Goal: Task Accomplishment & Management: Manage account settings

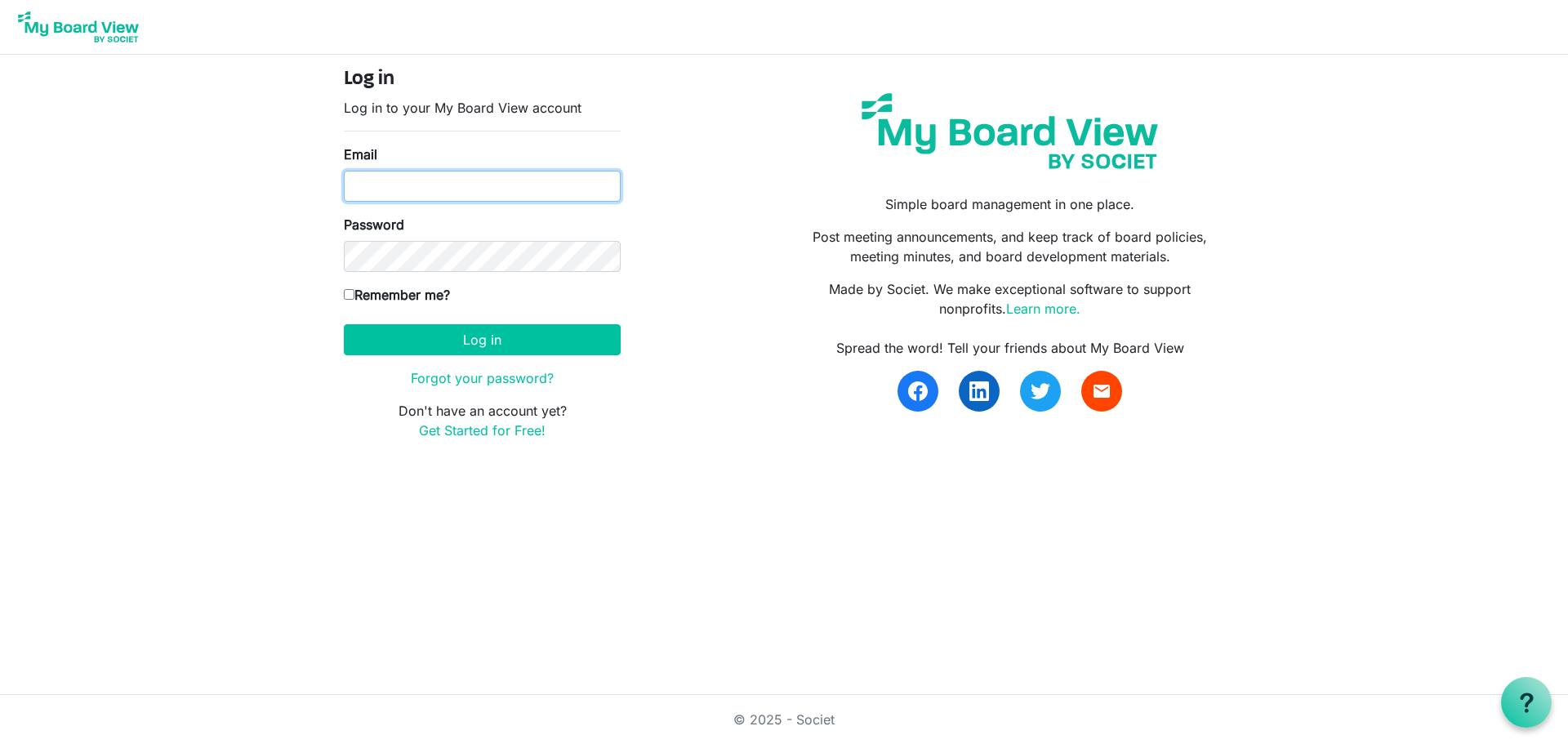
click at [493, 181] on input "Email" at bounding box center [482, 186] width 277 height 31
type input "jonjie.lockman@intervineinc.com"
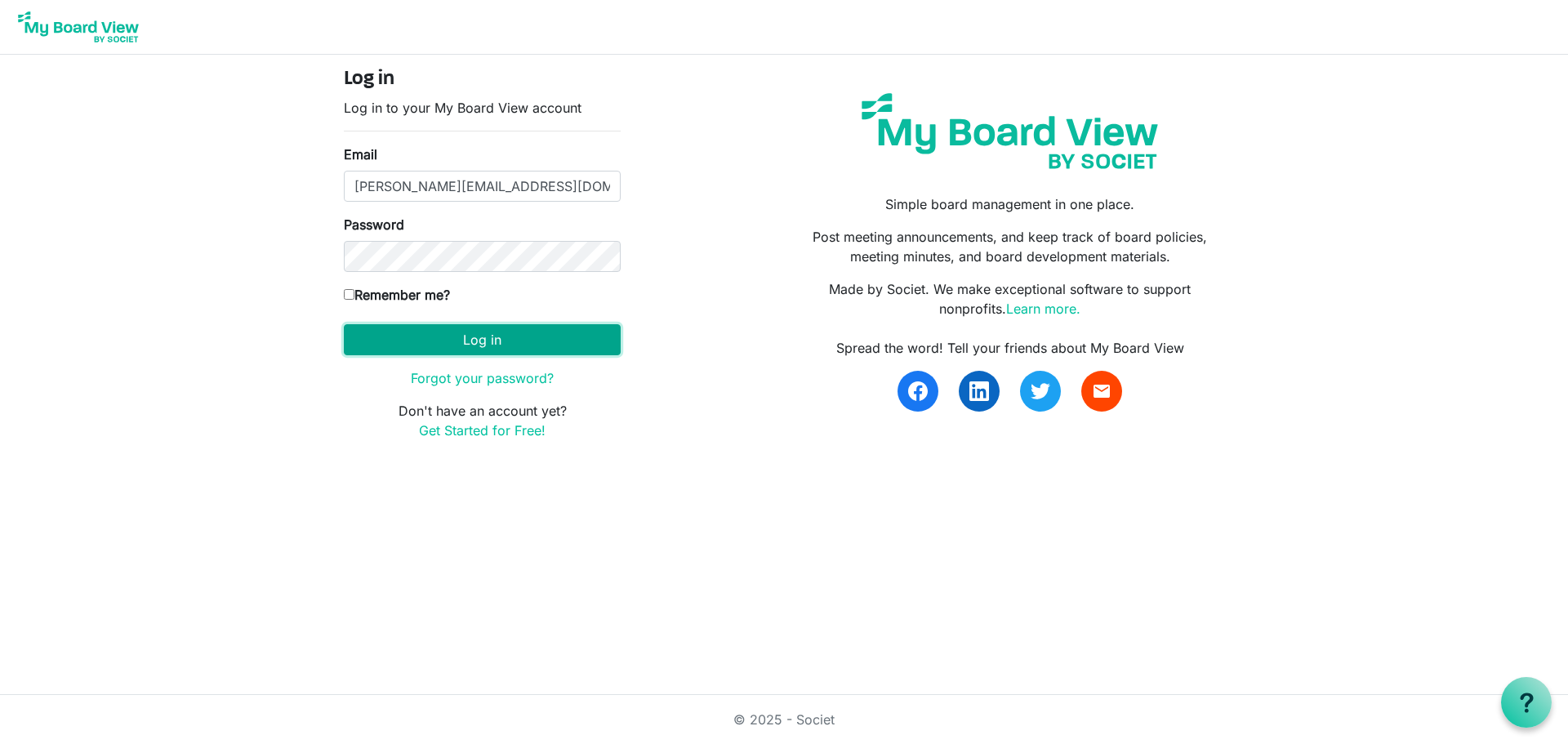
click at [494, 345] on button "Log in" at bounding box center [482, 340] width 277 height 31
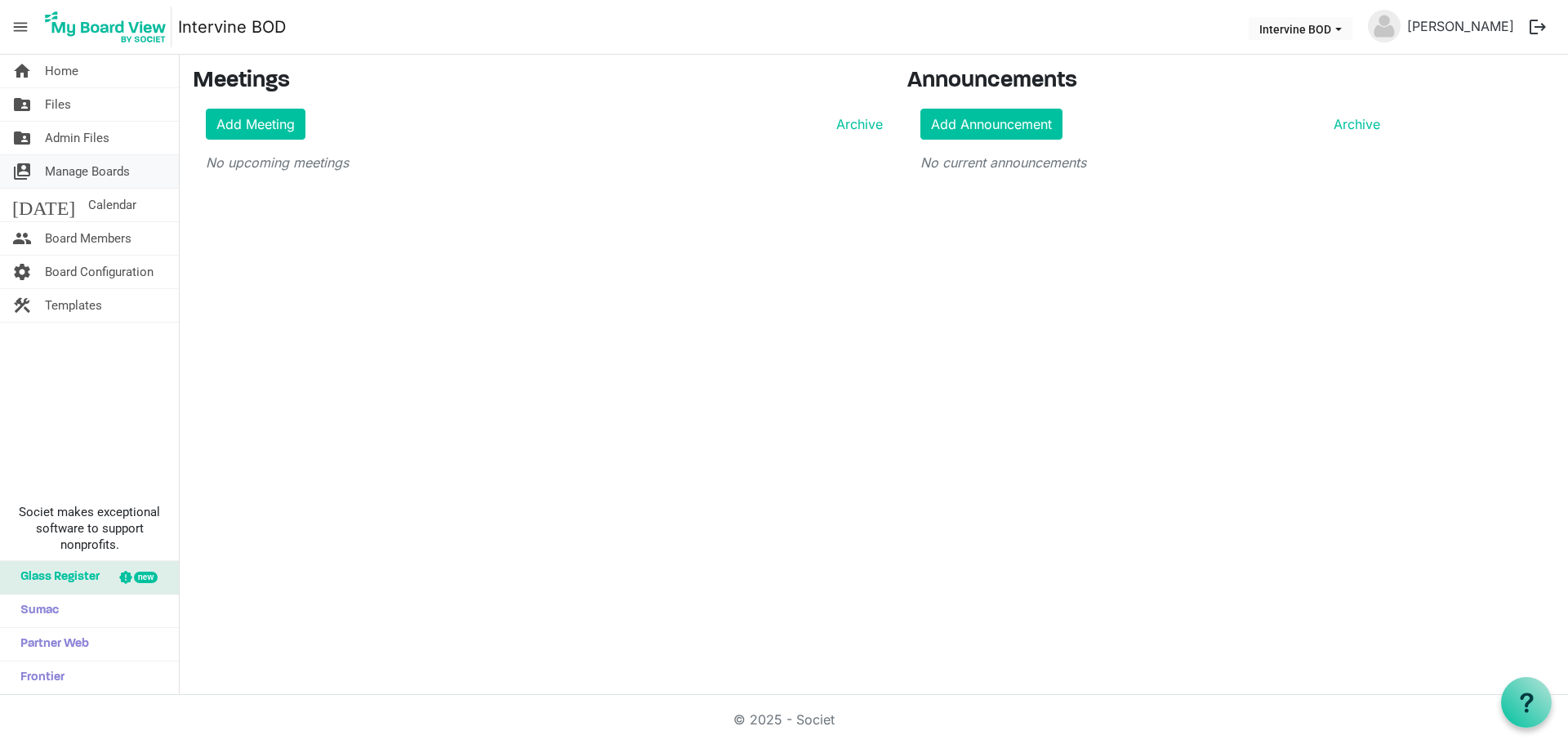
click at [109, 168] on span "Manage Boards" at bounding box center [88, 172] width 85 height 33
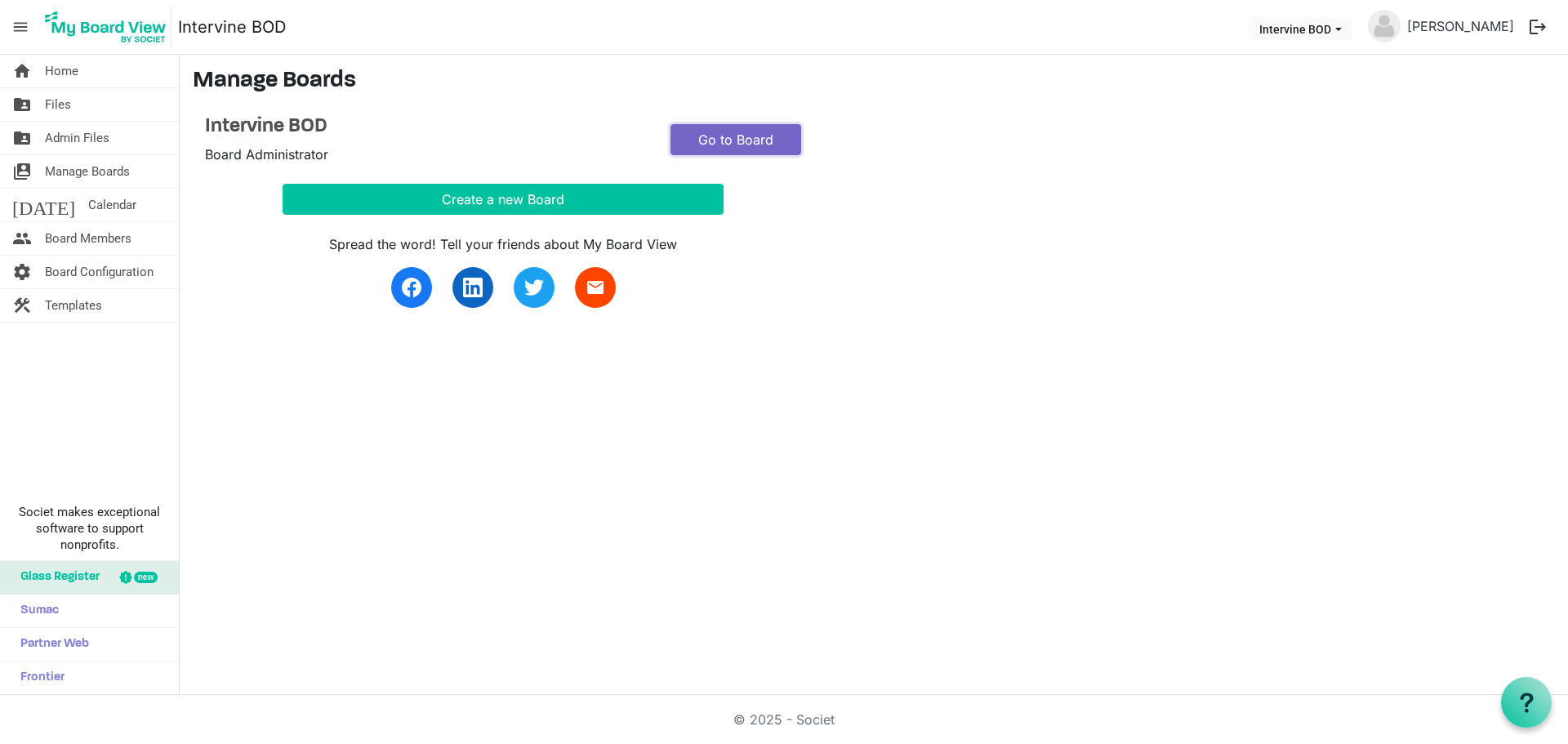
click at [752, 139] on link "Go to Board" at bounding box center [736, 140] width 131 height 31
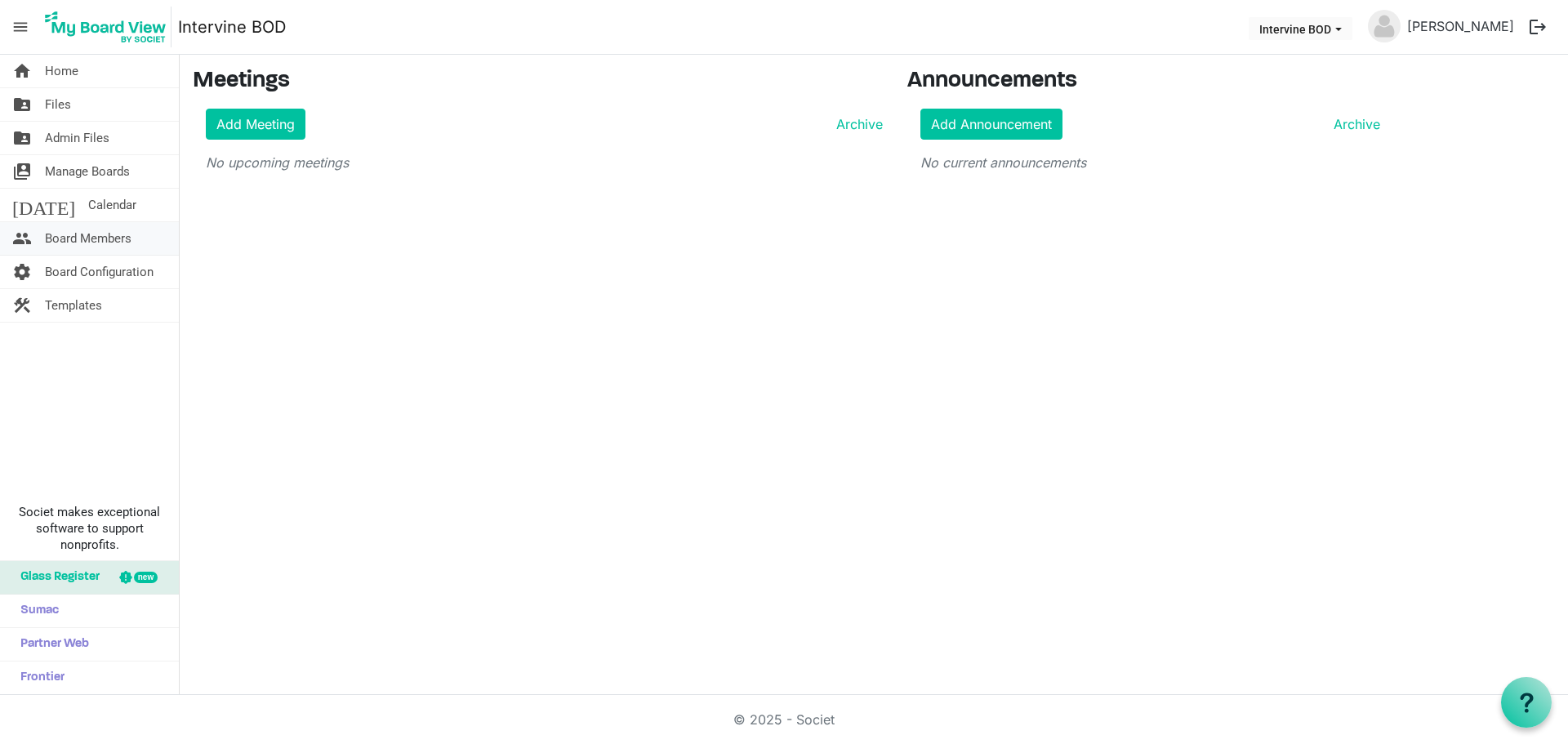
click at [124, 237] on span "Board Members" at bounding box center [88, 238] width 86 height 33
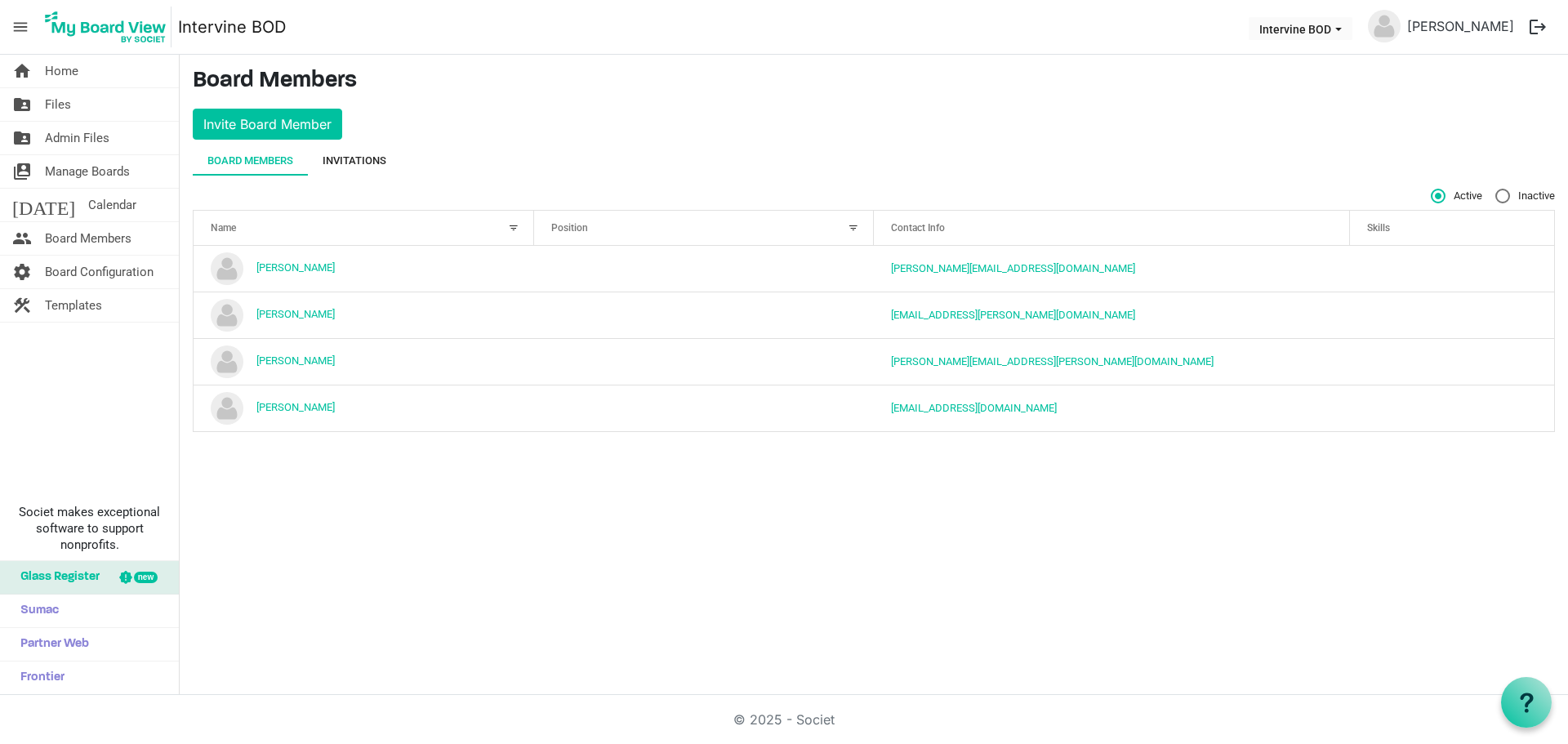
click at [369, 161] on div "Invitations" at bounding box center [354, 161] width 64 height 16
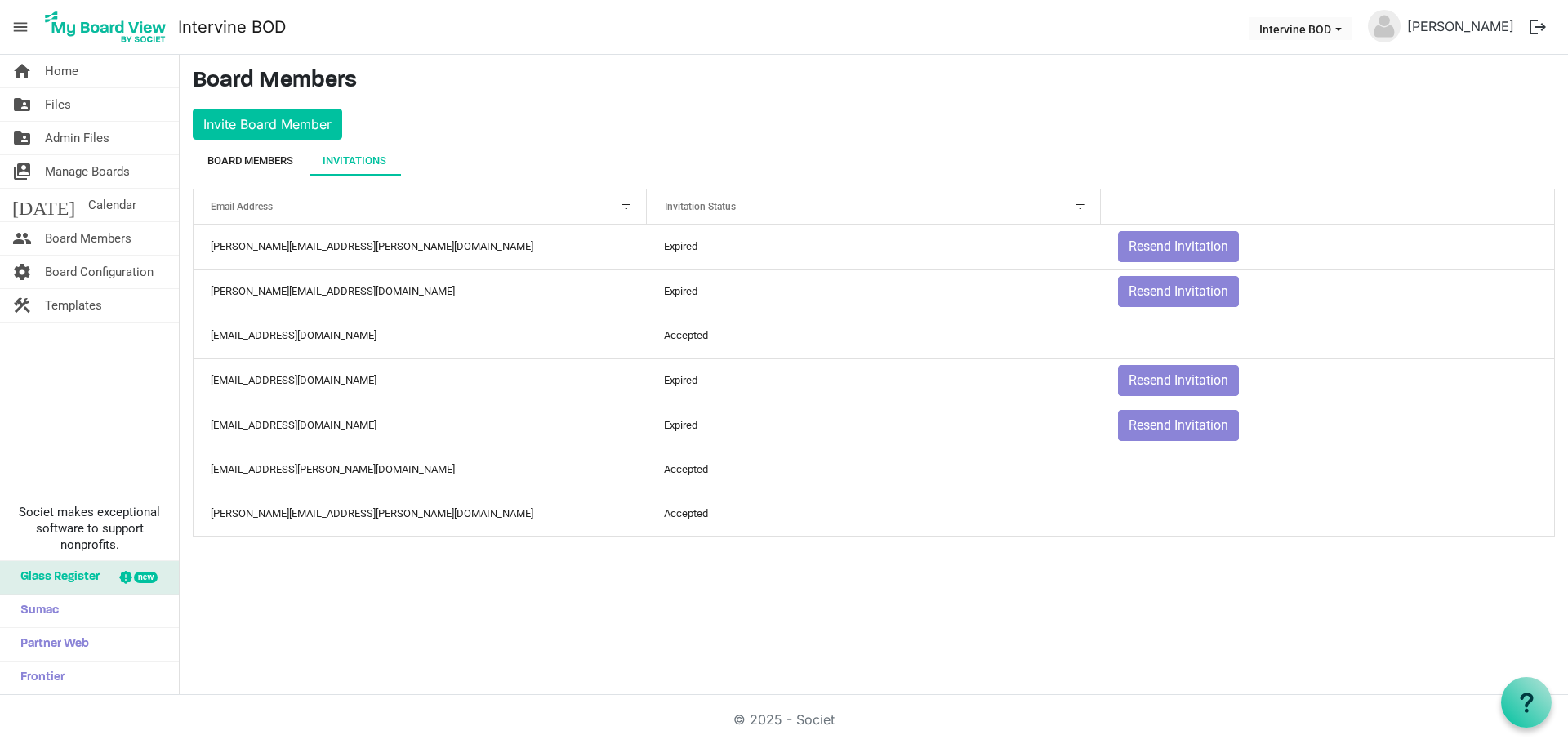
click at [252, 161] on div "Board Members" at bounding box center [250, 161] width 86 height 16
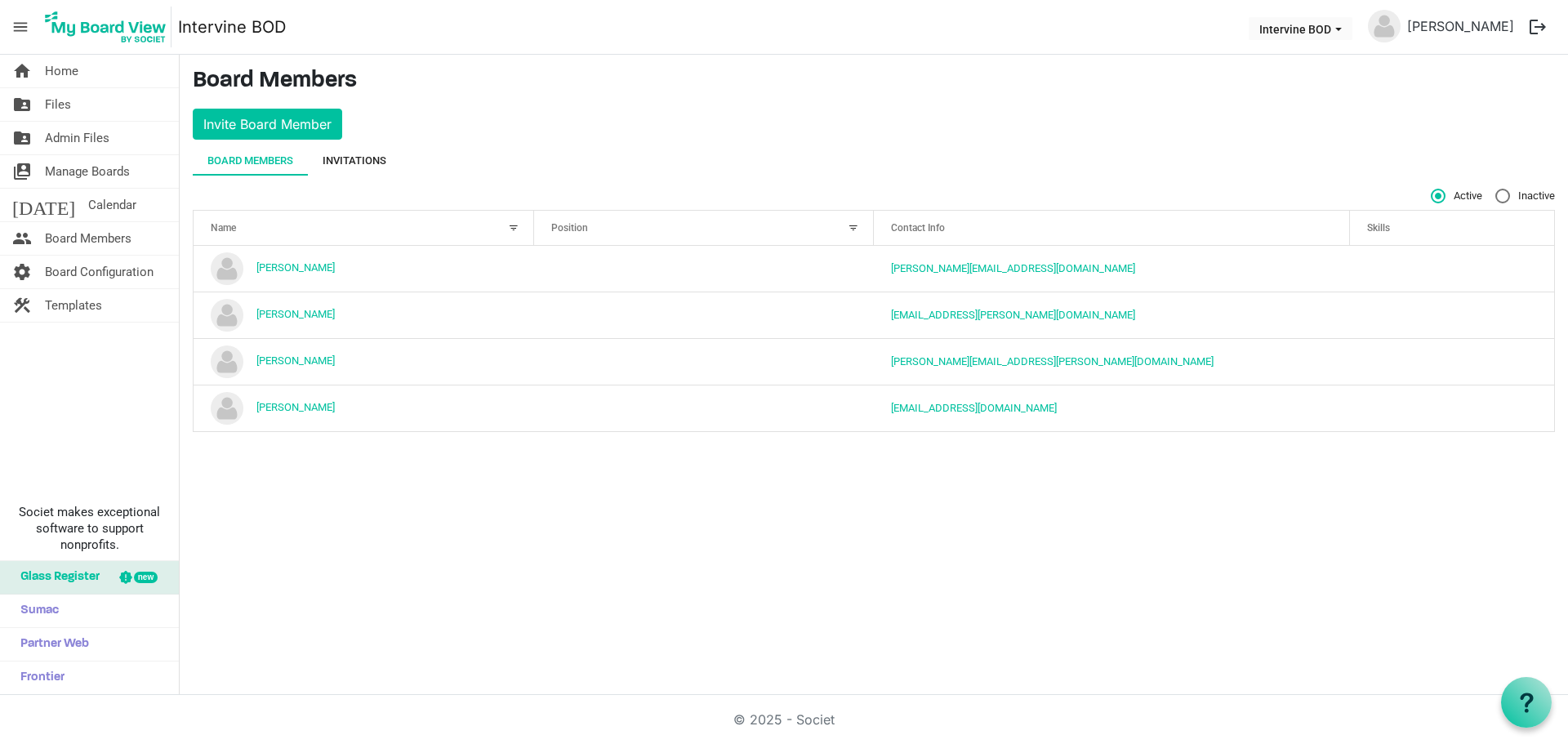
click at [386, 151] on div "Invitations" at bounding box center [354, 161] width 64 height 29
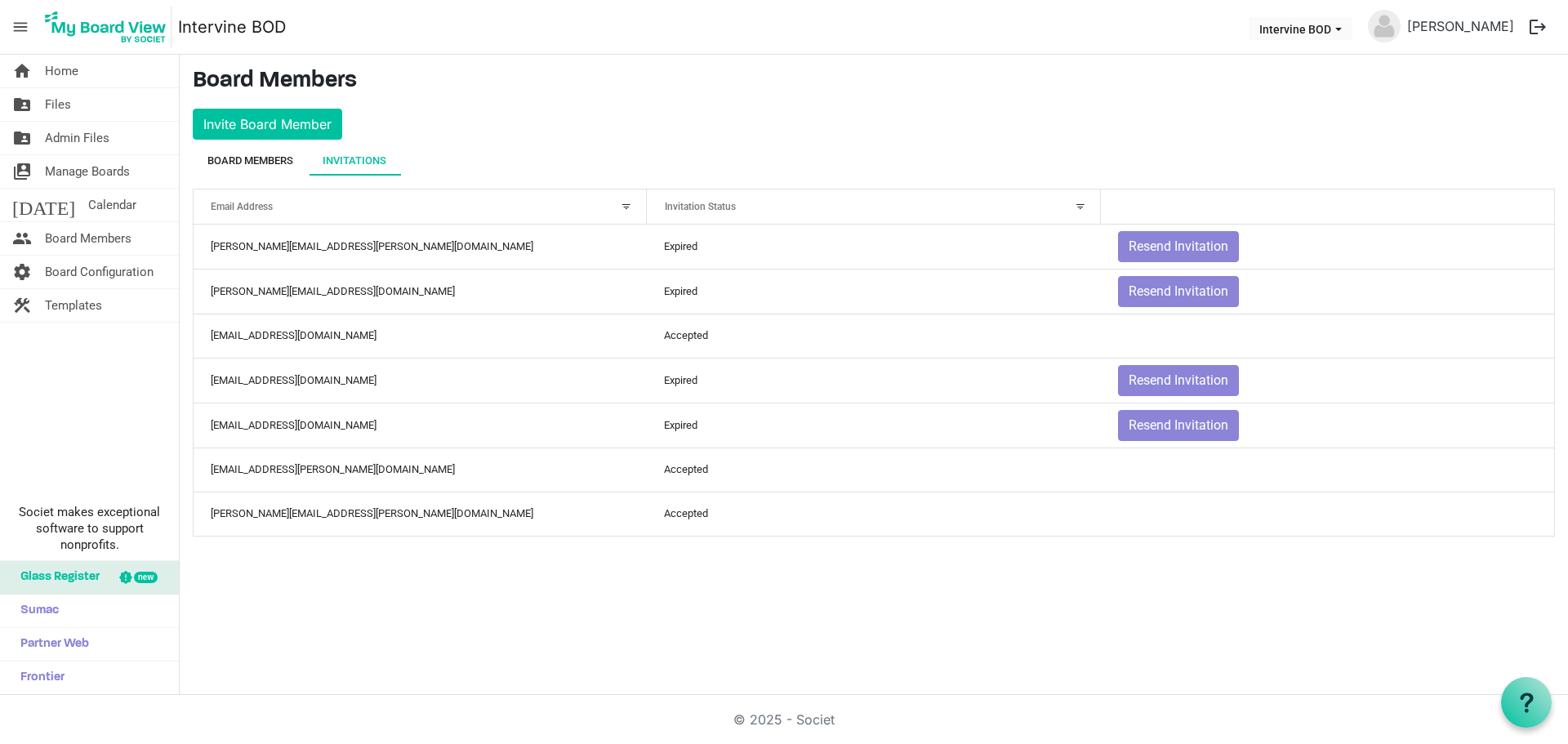
click at [275, 149] on div "Board Members" at bounding box center [250, 161] width 86 height 29
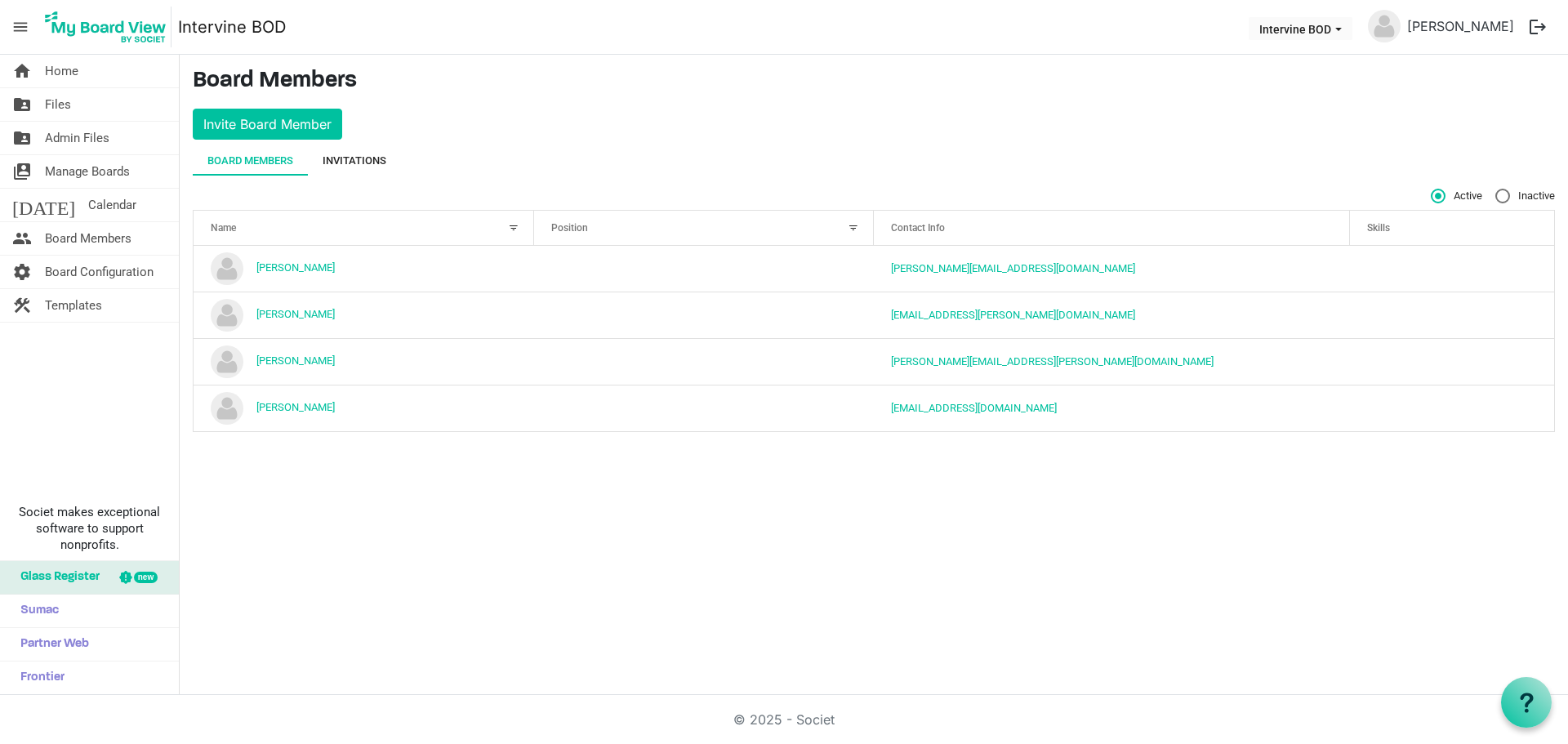
click at [381, 153] on div "Invitations" at bounding box center [354, 161] width 64 height 16
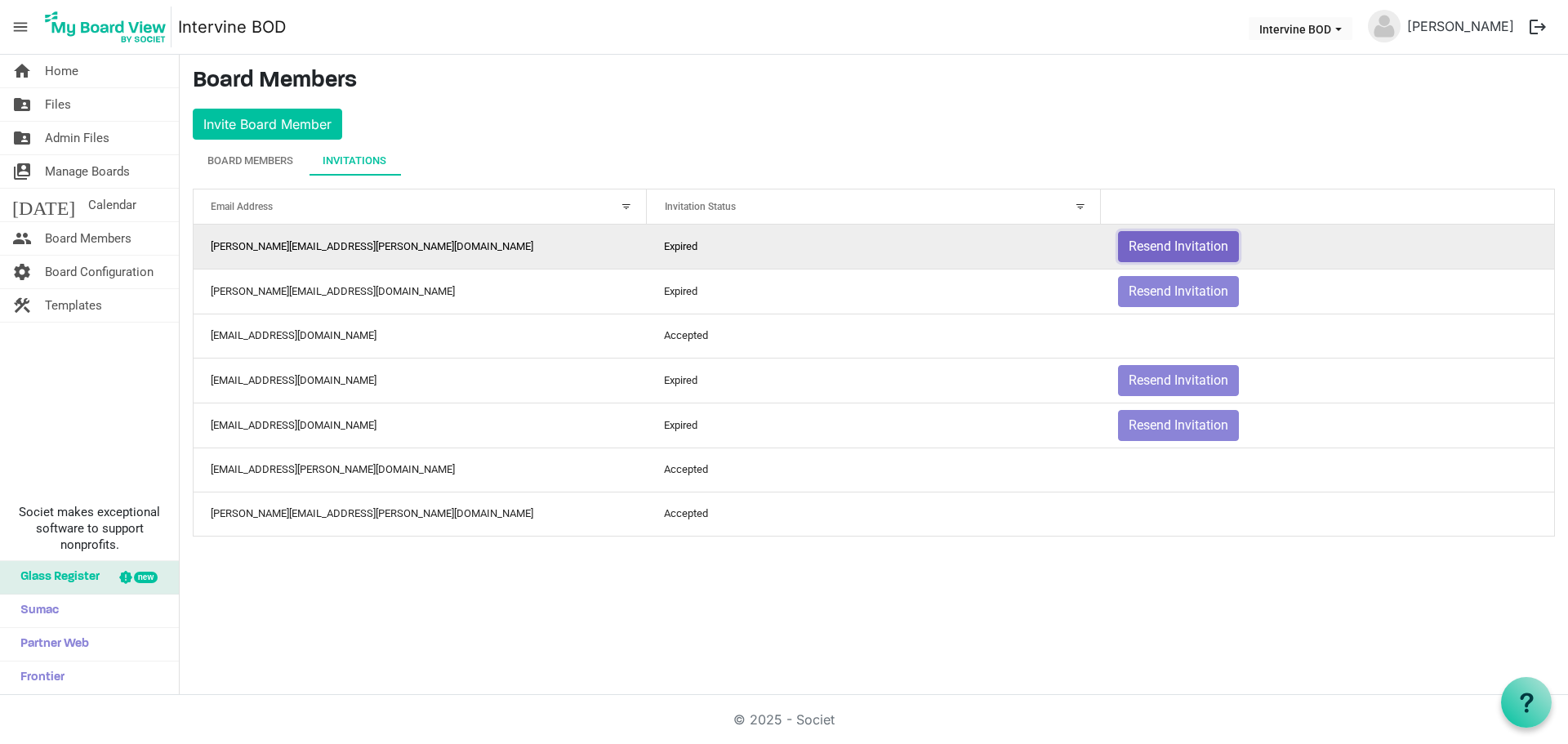
click at [1174, 231] on button "Resend Invitation" at bounding box center [1178, 246] width 121 height 31
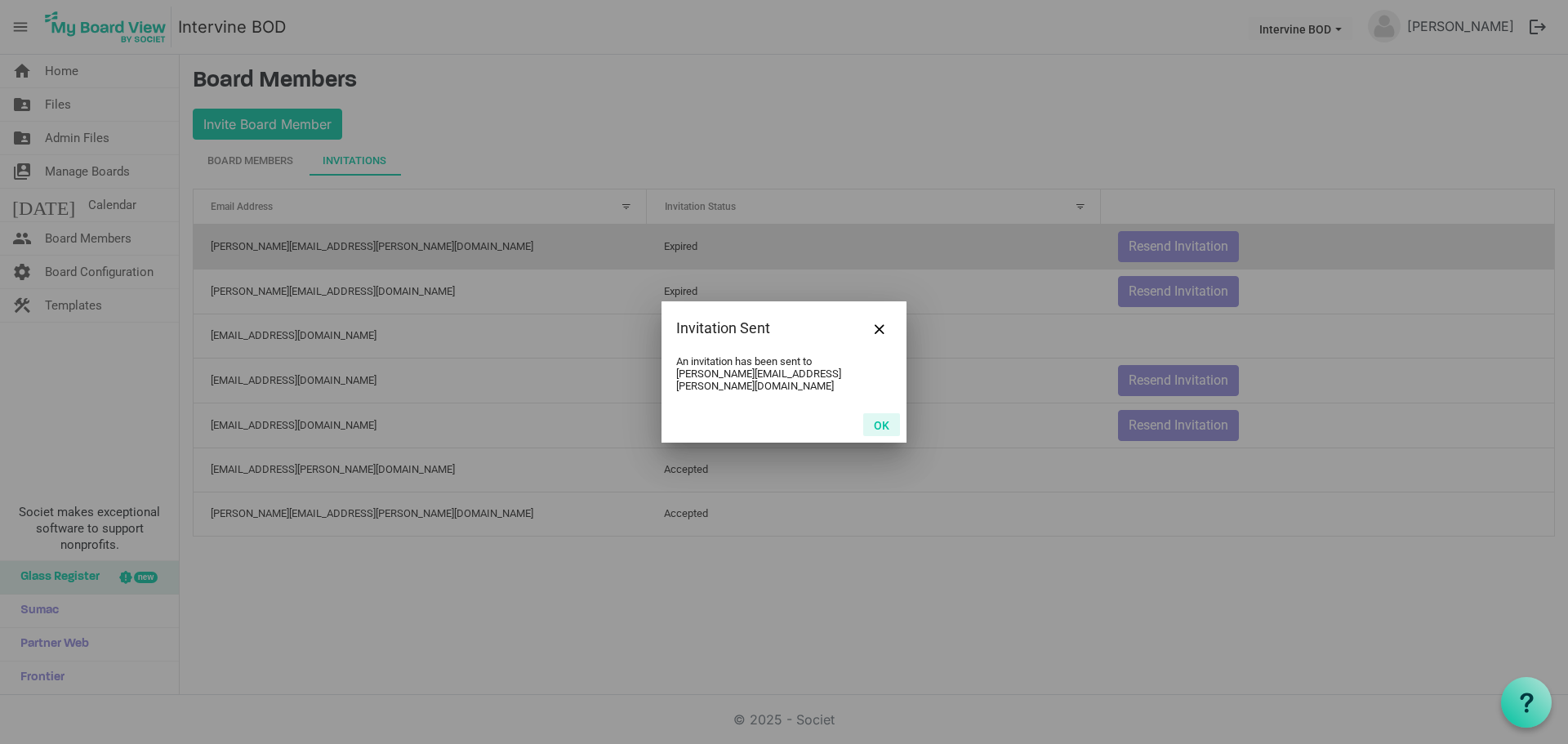
click at [893, 413] on button "OK" at bounding box center [880, 425] width 36 height 23
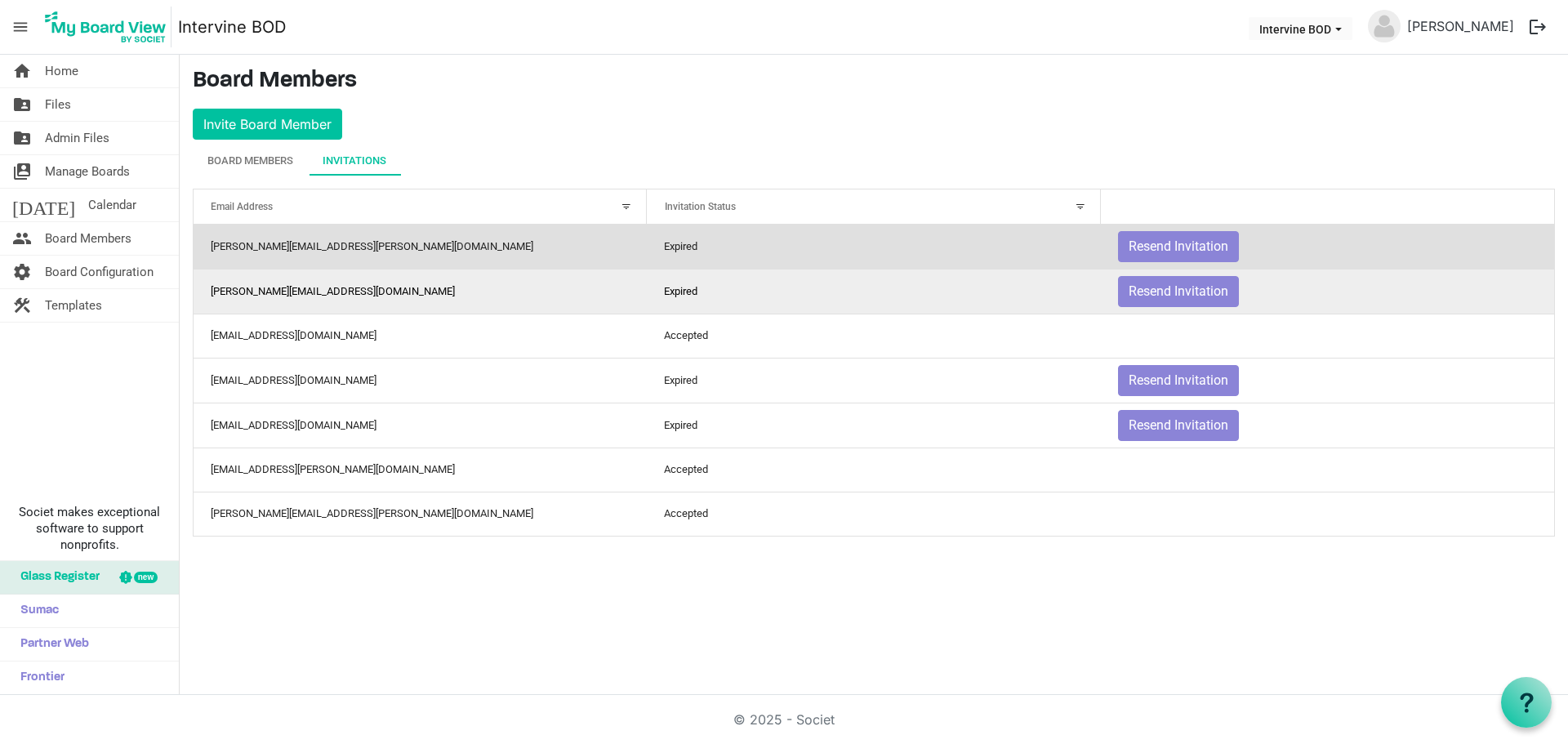
click at [1033, 298] on td "Expired" at bounding box center [873, 291] width 453 height 45
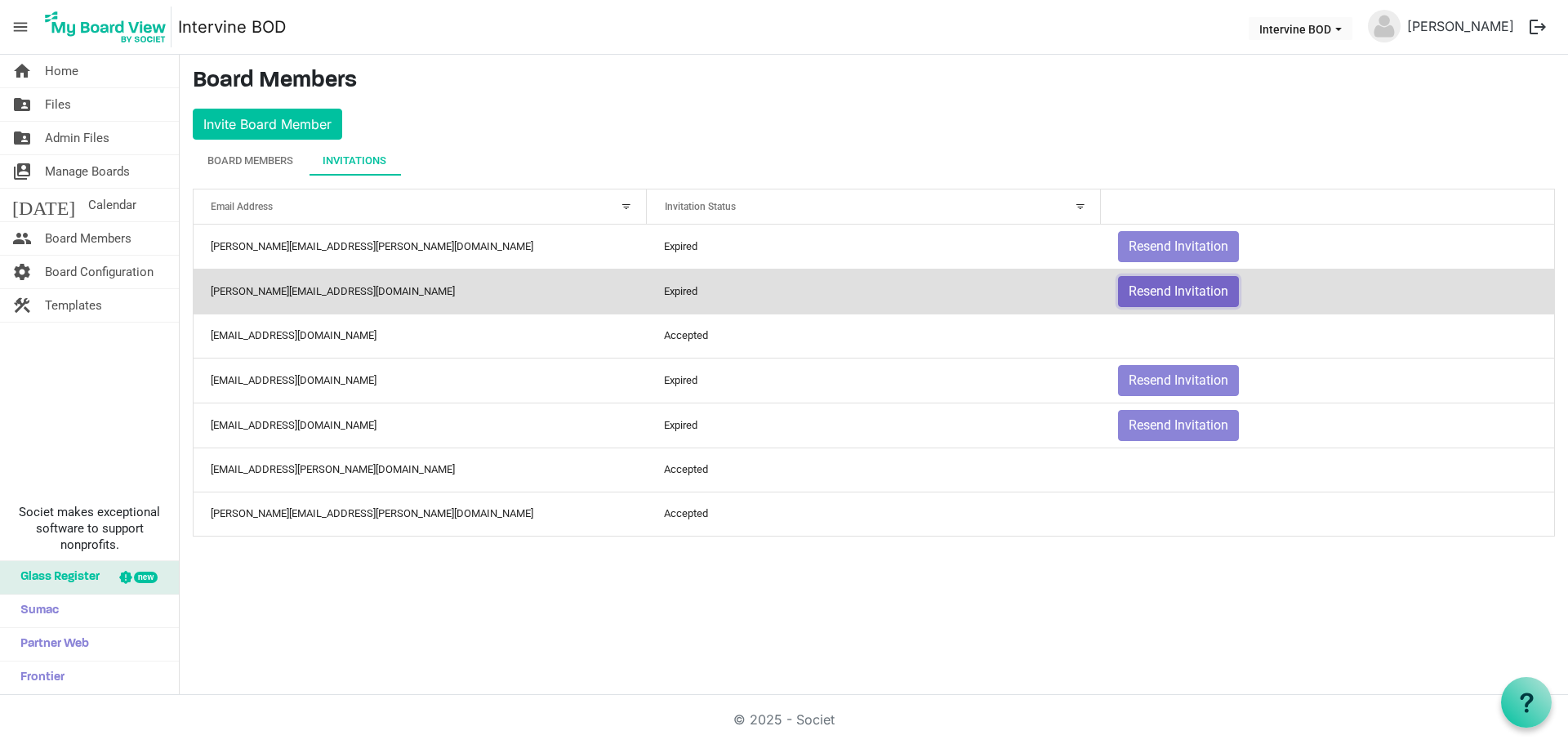
click at [1142, 292] on button "Resend Invitation" at bounding box center [1178, 292] width 121 height 31
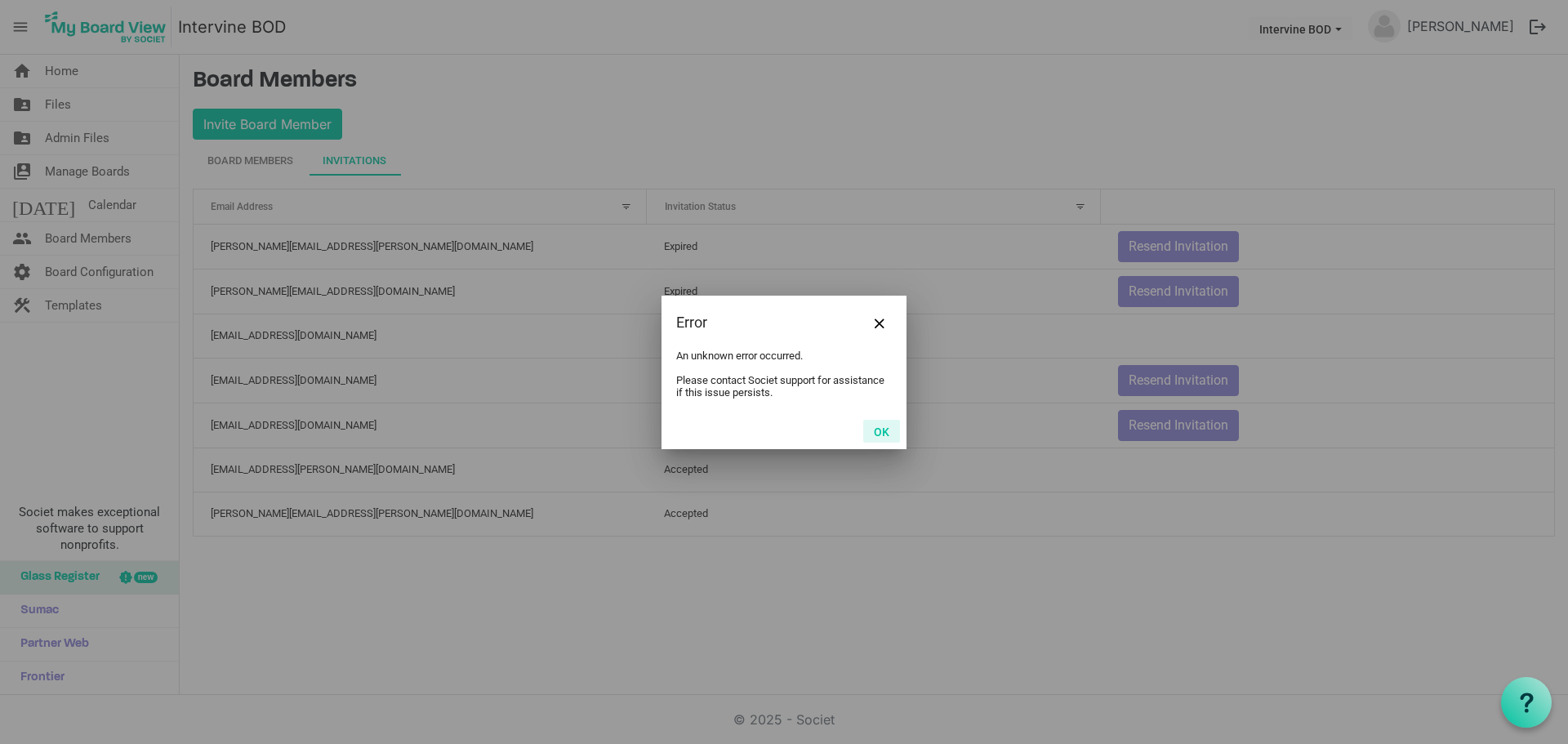
click at [885, 432] on button "OK" at bounding box center [880, 431] width 36 height 23
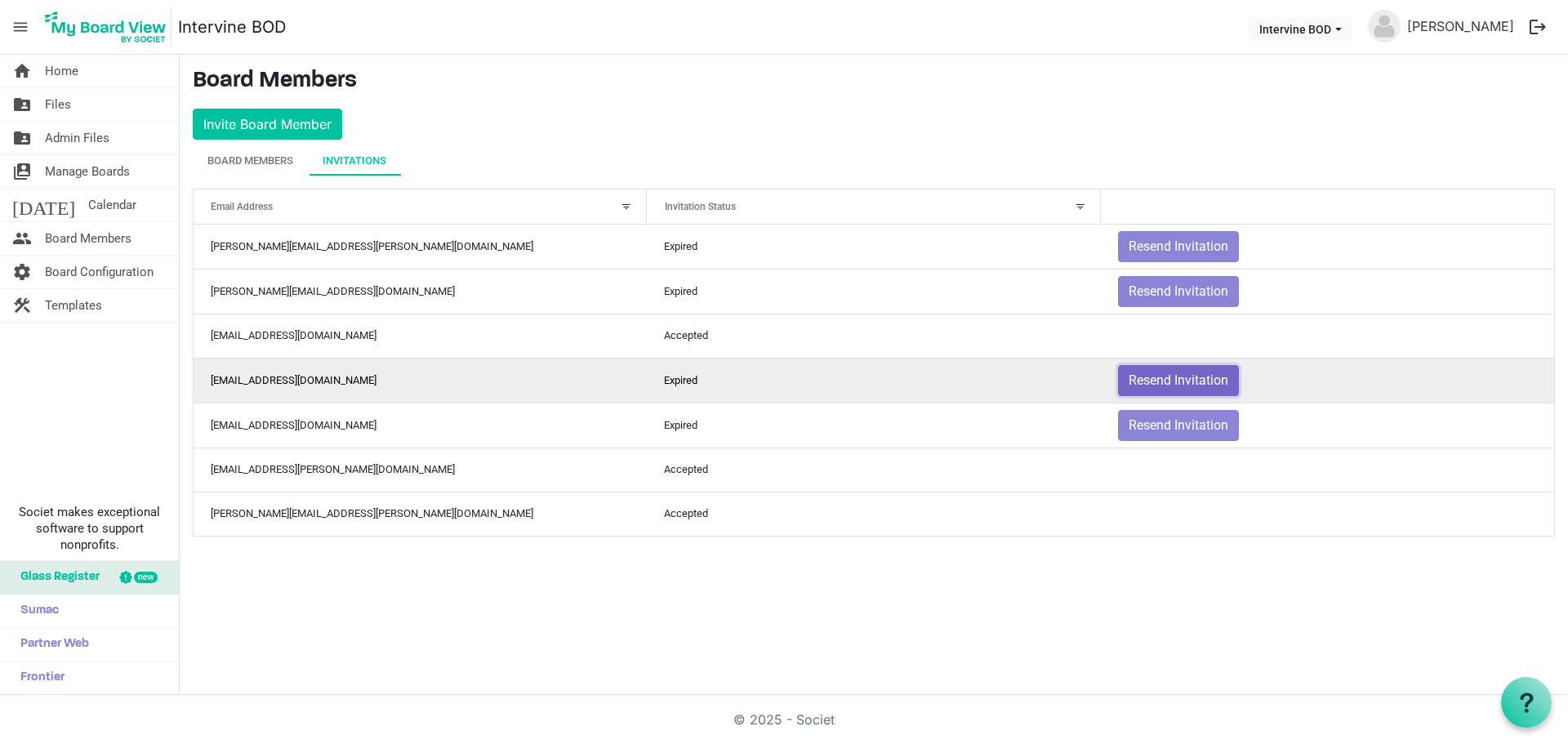
click at [1141, 376] on button "Resend Invitation" at bounding box center [1178, 380] width 121 height 31
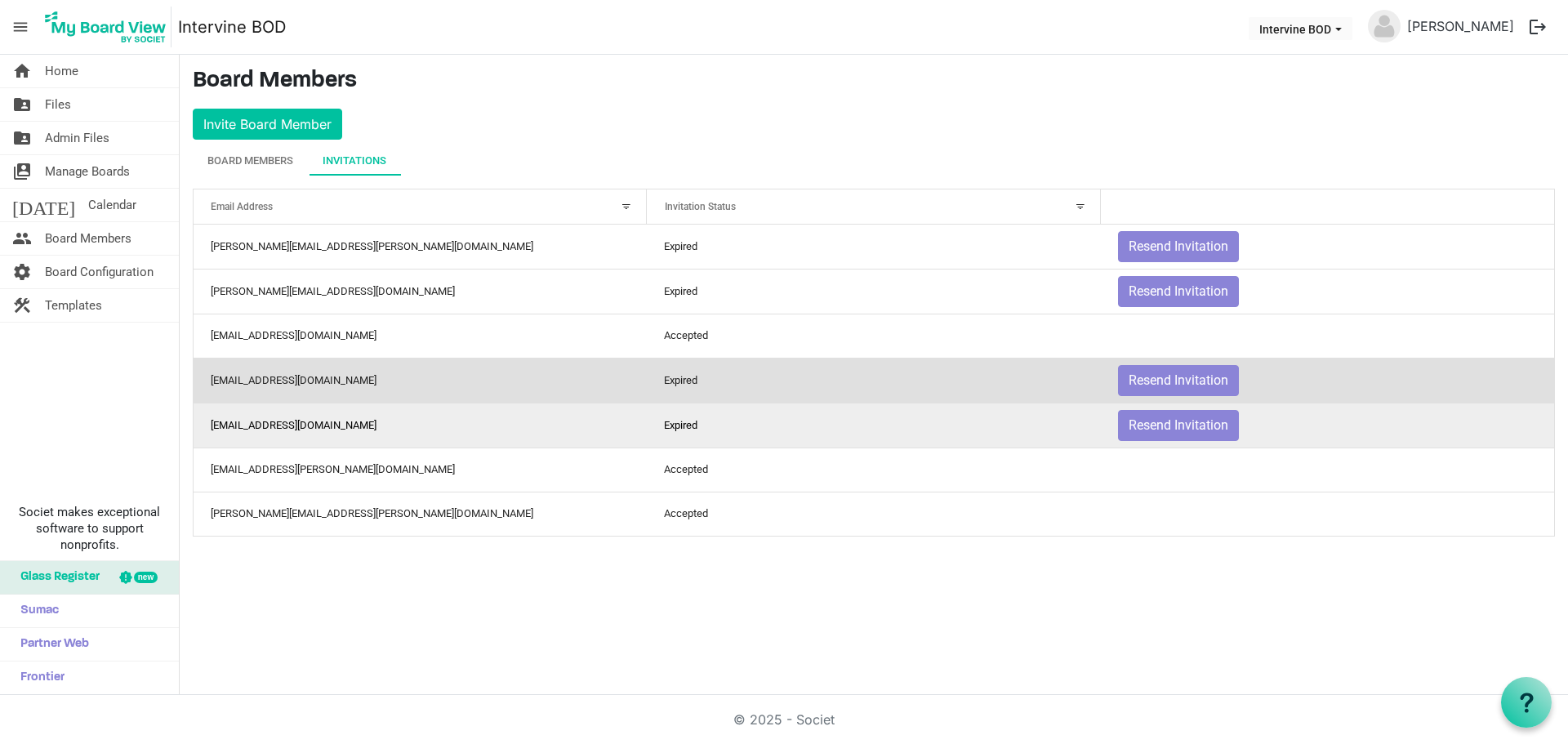
click at [1040, 435] on td "Expired" at bounding box center [873, 425] width 453 height 45
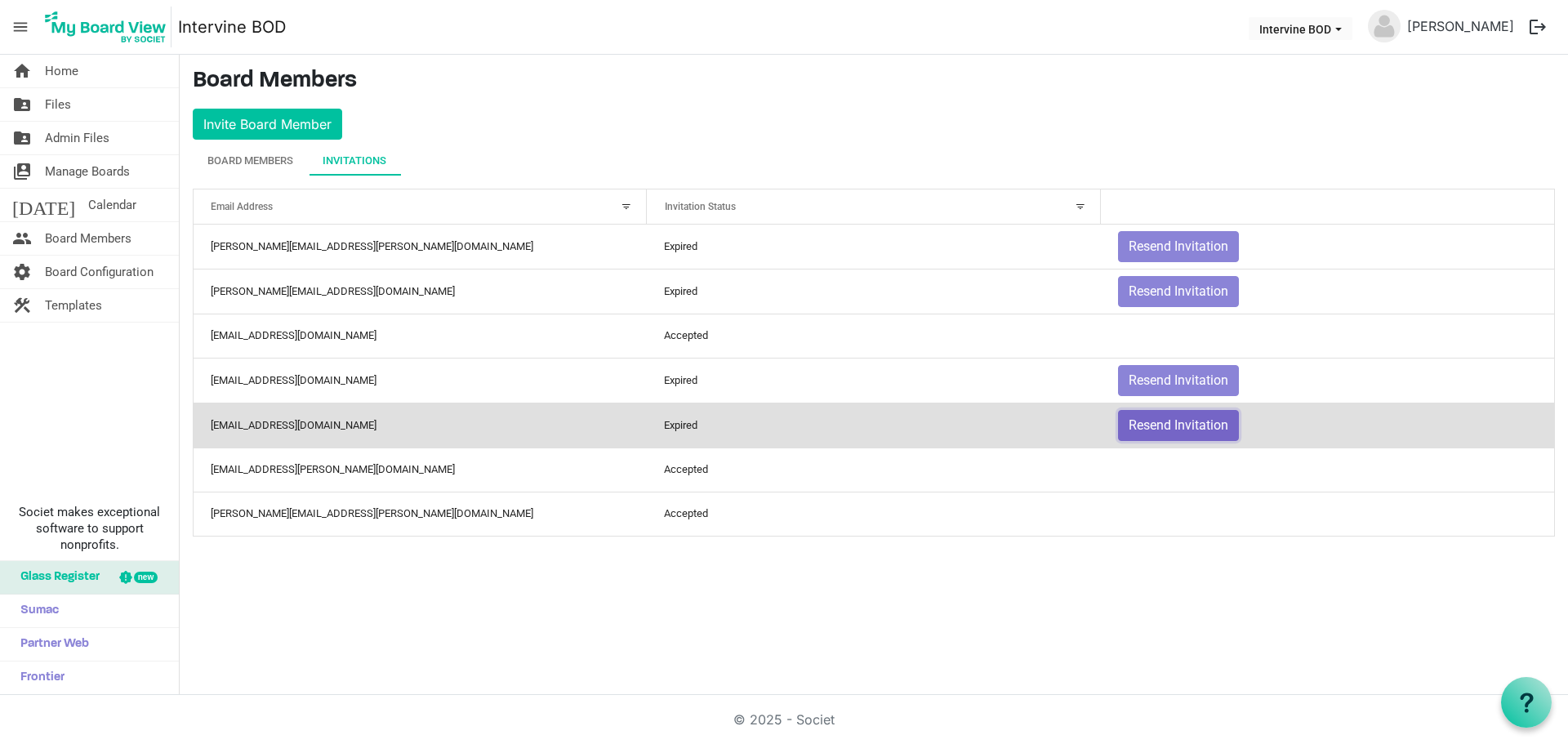
click at [1163, 415] on button "Resend Invitation" at bounding box center [1178, 425] width 121 height 31
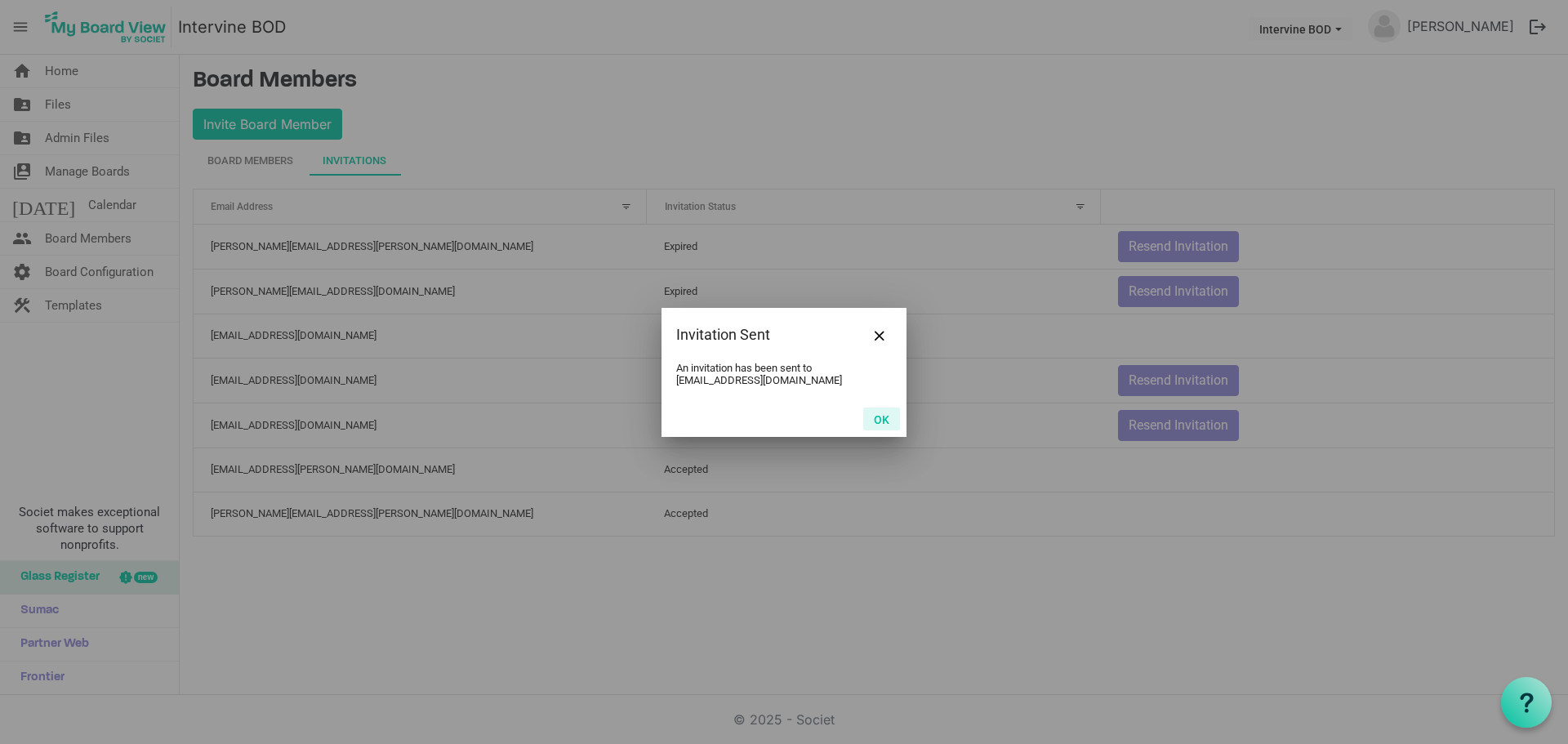
click at [890, 417] on button "OK" at bounding box center [880, 420] width 36 height 23
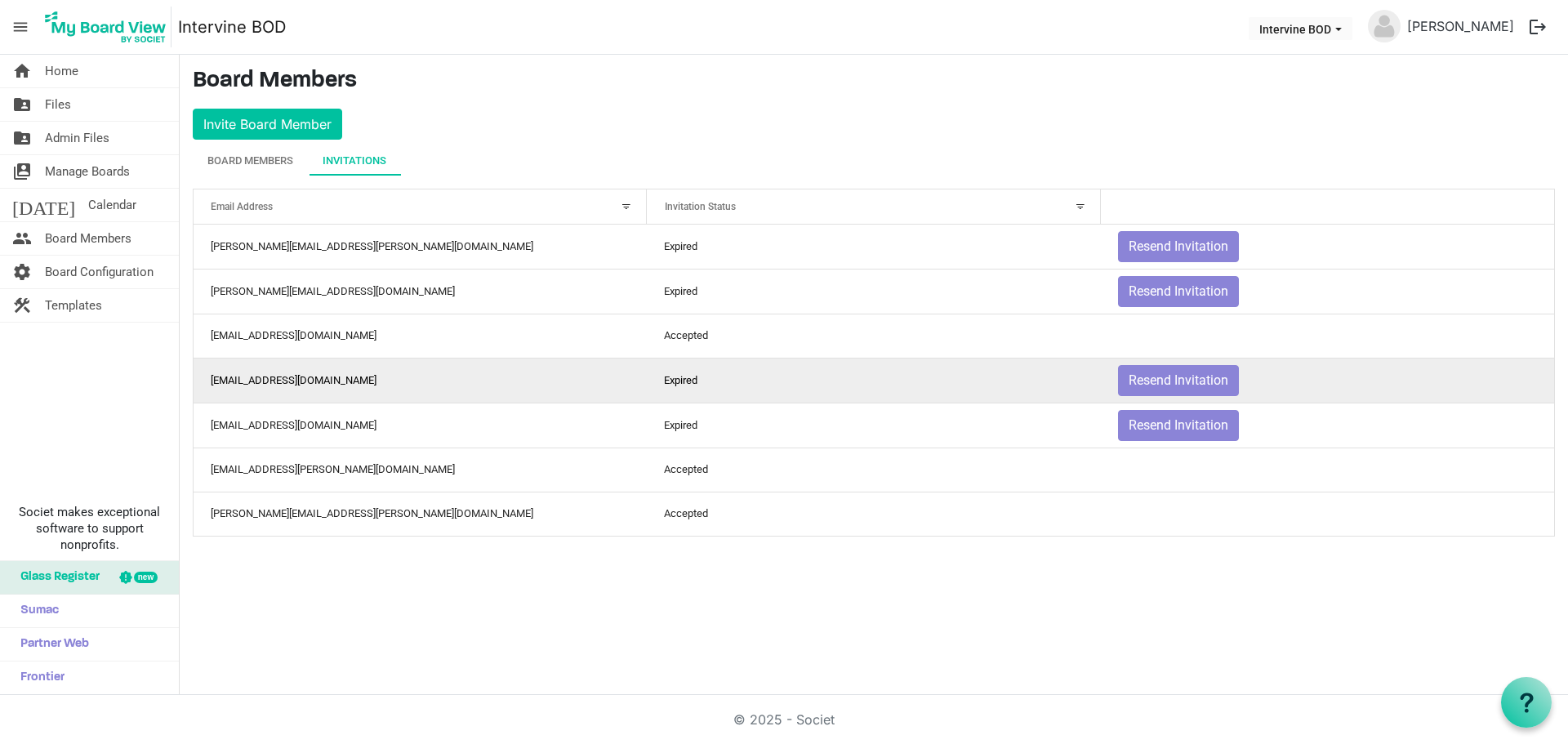
click at [847, 372] on td "Expired" at bounding box center [873, 380] width 453 height 45
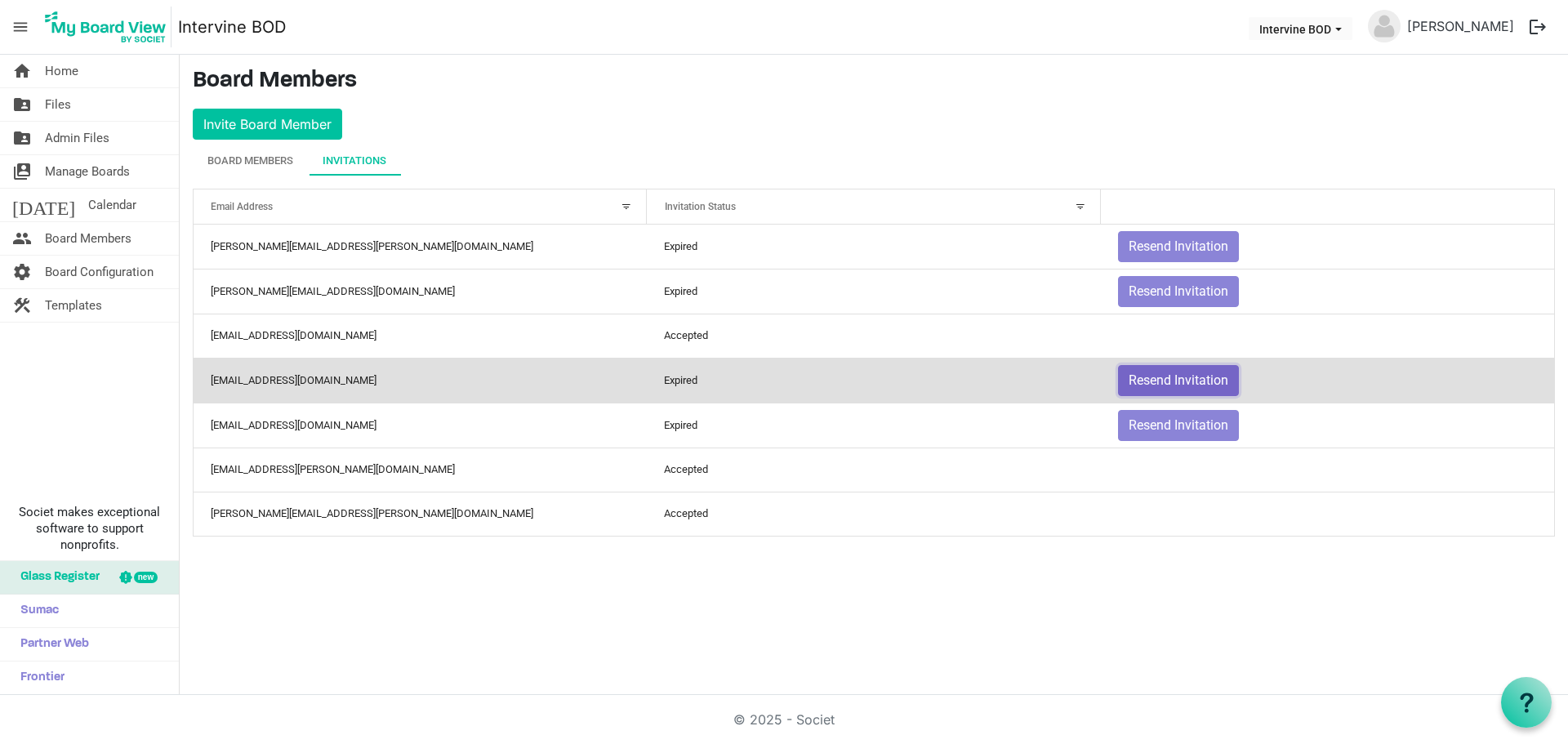
click at [1174, 378] on button "Resend Invitation" at bounding box center [1178, 380] width 121 height 31
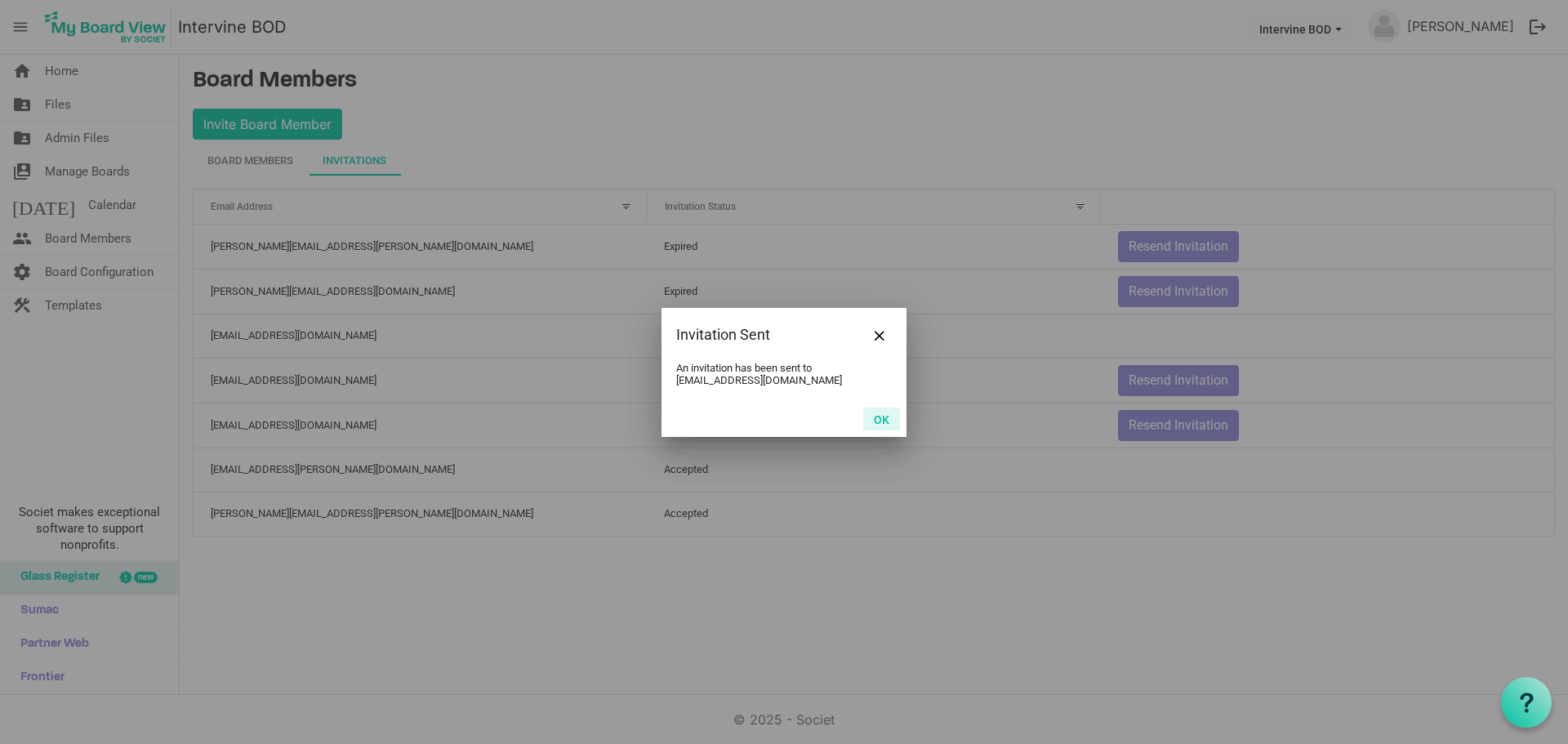
click at [887, 413] on button "OK" at bounding box center [880, 420] width 36 height 23
